Goal: Task Accomplishment & Management: Complete application form

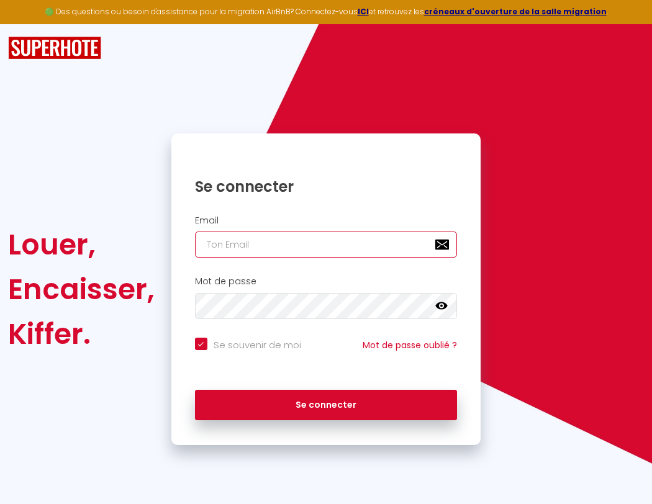
type input "s"
checkbox input "true"
type input "su"
checkbox input "true"
type input "sup"
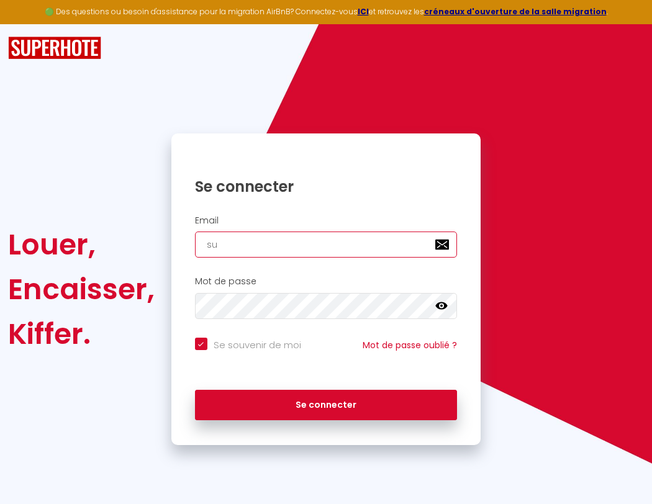
checkbox input "true"
type input "supe"
checkbox input "true"
type input "super"
checkbox input "true"
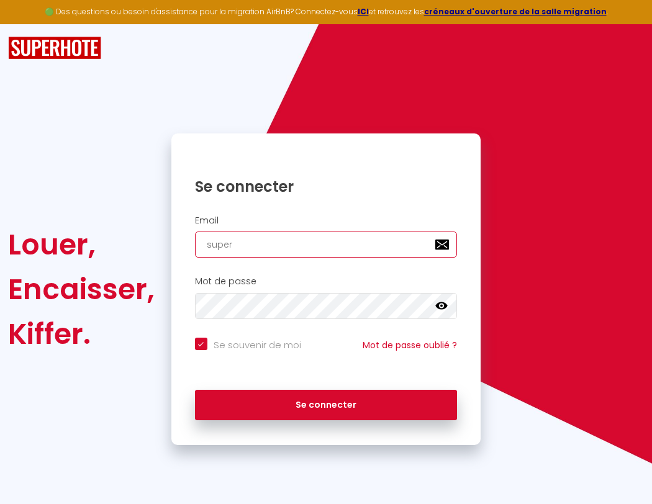
type input "superb"
checkbox input "true"
type input "s"
checkbox input "true"
type input "superbo"
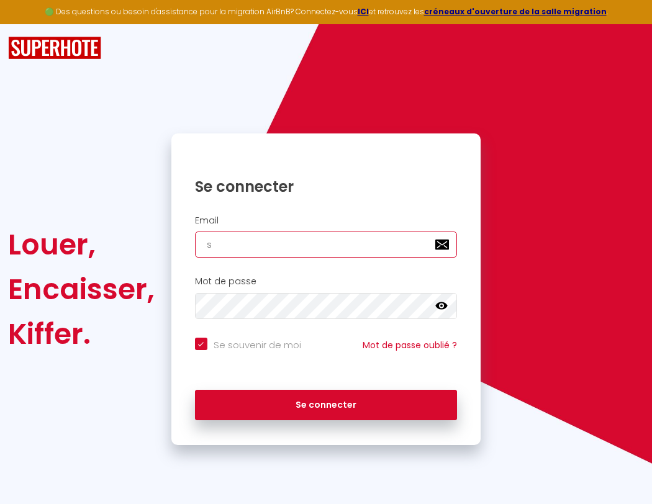
checkbox input "true"
type input "su"
checkbox input "true"
type input "superbor"
checkbox input "true"
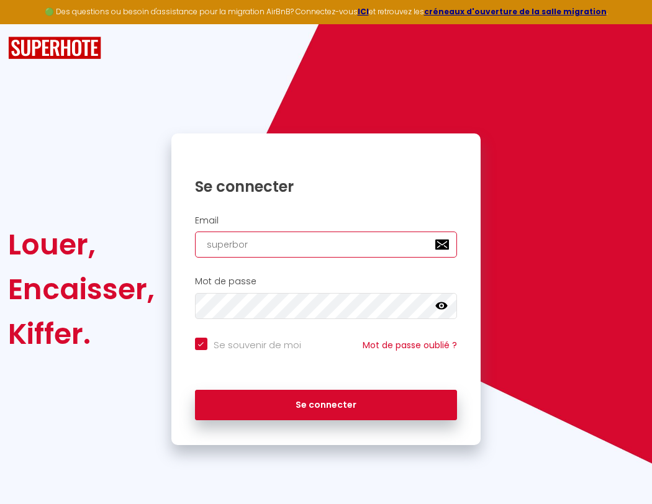
type input "sup"
checkbox input "true"
type input "superbord"
checkbox input "true"
type input "supe"
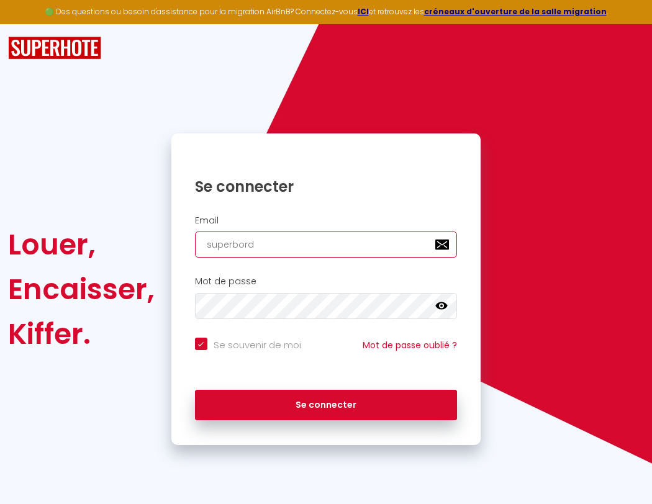
checkbox input "true"
type input "superborde"
checkbox input "true"
type input "super"
checkbox input "true"
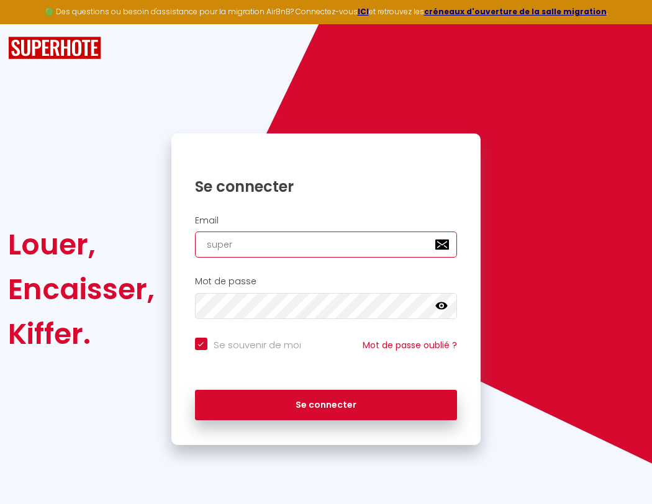
type input "superbordea"
checkbox input "true"
type input "superb"
checkbox input "true"
type input "superbordeau"
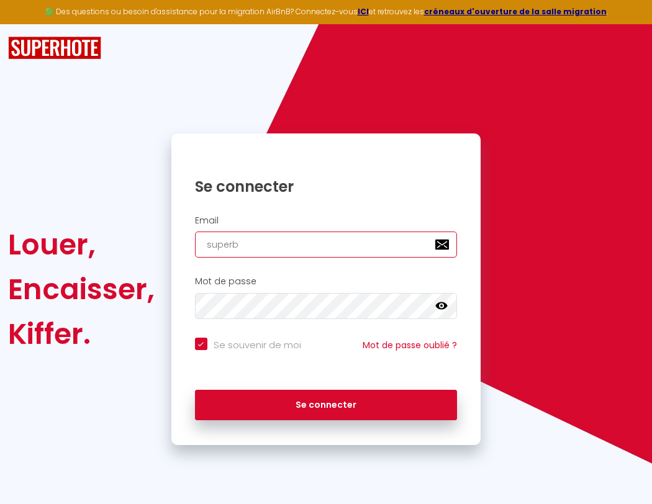
checkbox input "true"
type input "superbo"
checkbox input "true"
type input "superbordeaux"
checkbox input "true"
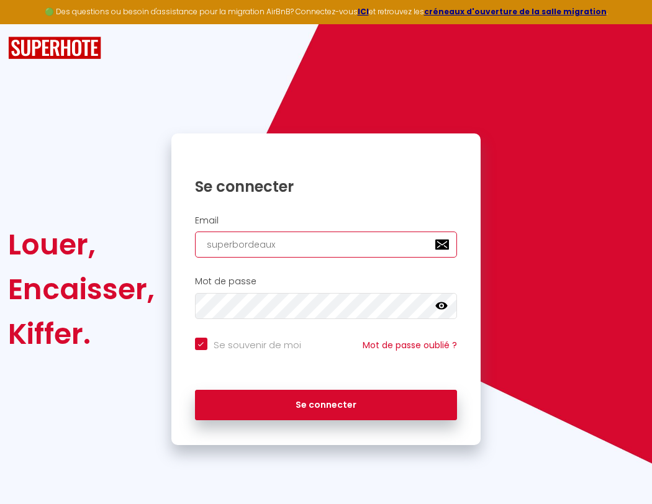
type input "superbor"
checkbox input "true"
type input "s"
checkbox input "true"
type input "superbord"
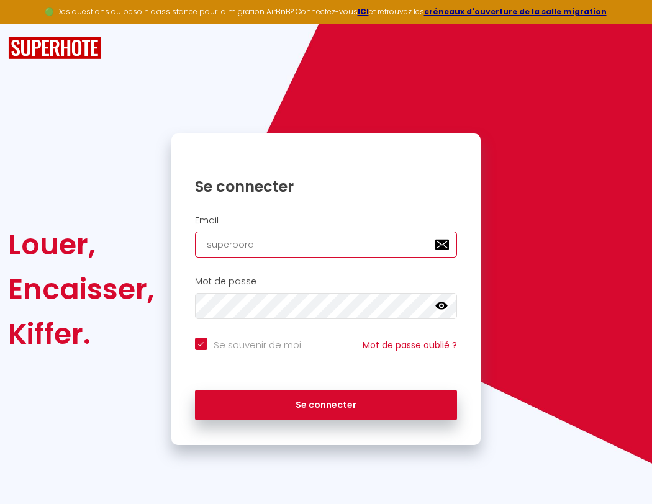
checkbox input "true"
type input "superbordeaux@g"
checkbox input "true"
type input "superborde"
checkbox input "true"
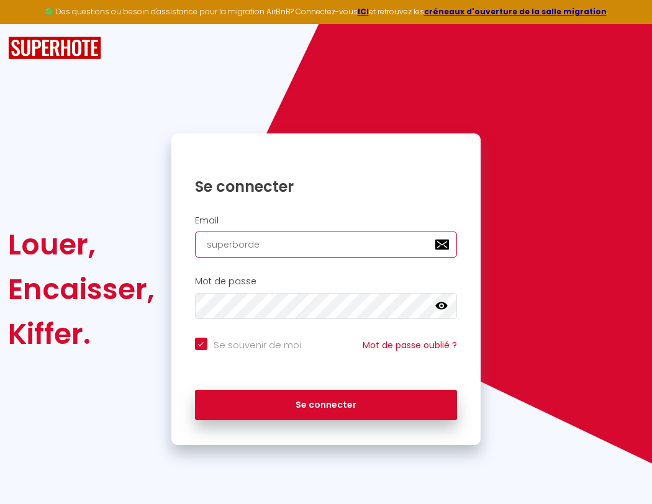
type input "superbordeaux@gm"
checkbox input "true"
type input "superbordea"
checkbox input "true"
type input "superbordeaux@gma"
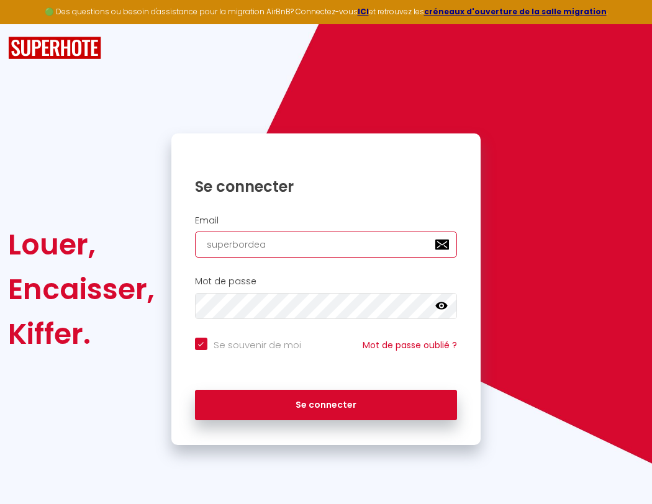
checkbox input "true"
type input "superbordeau"
checkbox input "true"
type input "superbordeaux@gmai"
checkbox input "true"
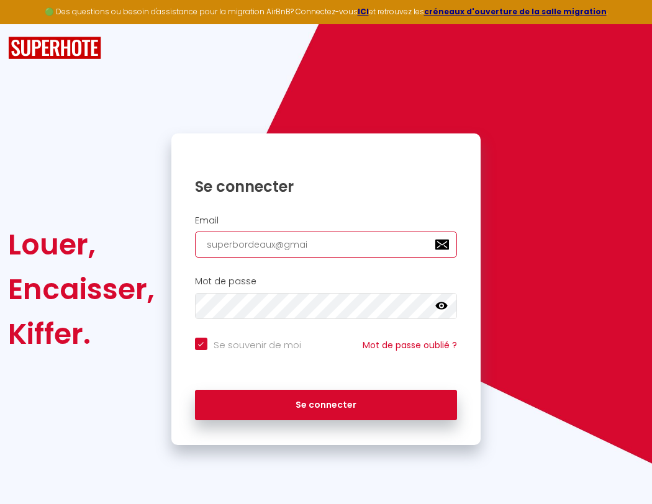
type input "superbordeaux"
checkbox input "true"
type input "[EMAIL_ADDRESS]"
checkbox input "true"
type input "superbo"
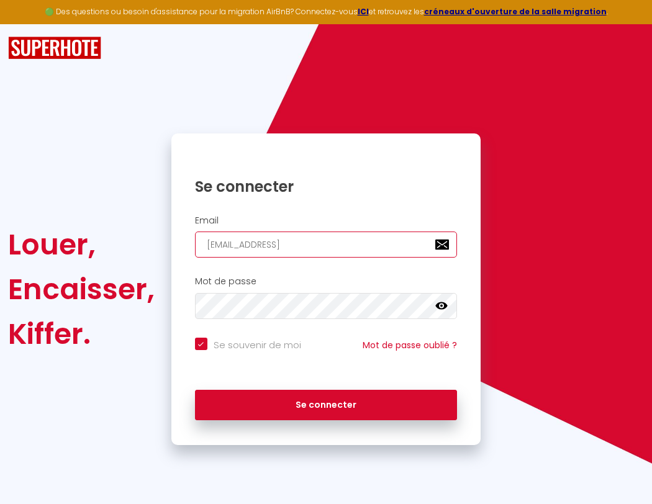
checkbox input "true"
type input "superbordeaux@"
checkbox input "true"
type input "[EMAIL_ADDRESS]."
checkbox input "true"
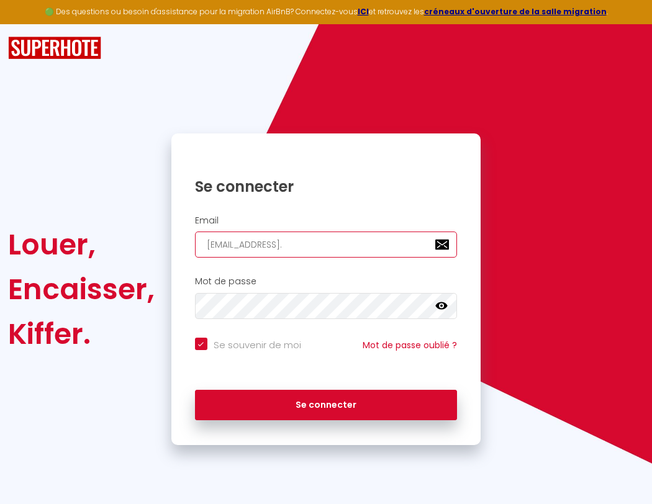
type input "superbor"
checkbox input "true"
